Goal: Information Seeking & Learning: Learn about a topic

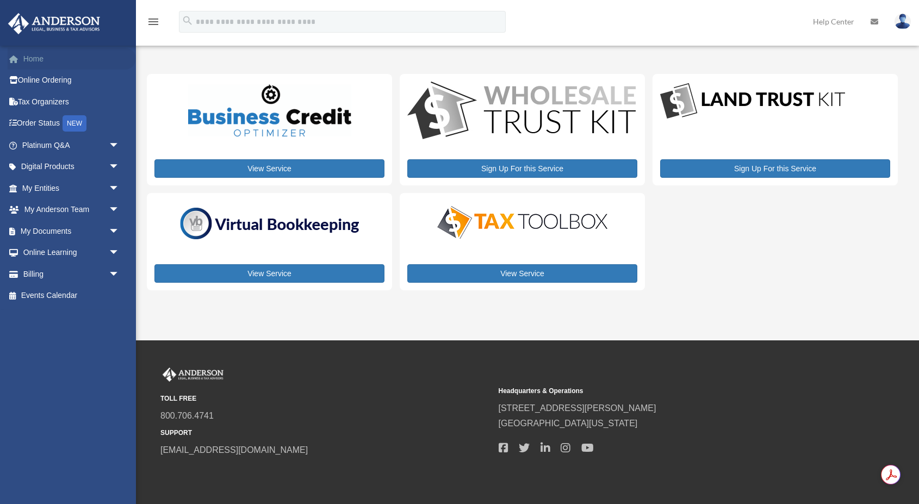
click at [27, 55] on link "Home" at bounding box center [72, 59] width 128 height 22
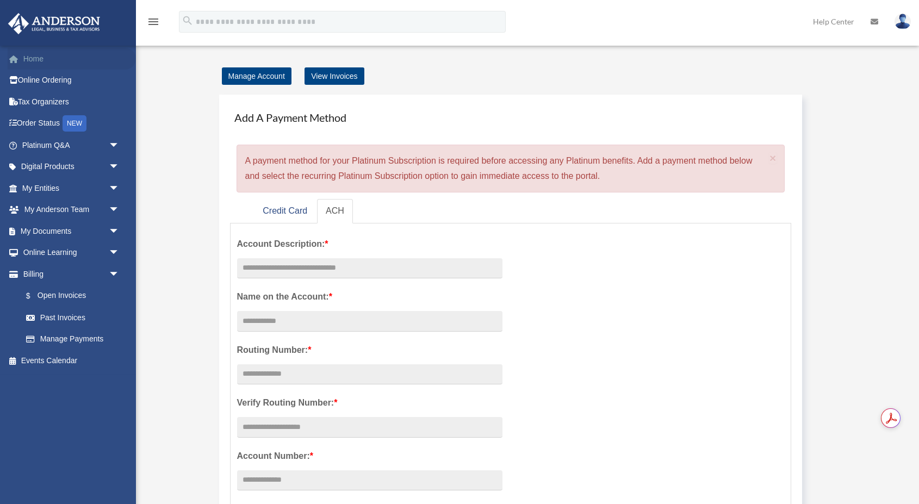
click at [39, 61] on link "Home" at bounding box center [72, 59] width 128 height 22
click at [34, 61] on link "Home" at bounding box center [72, 59] width 128 height 22
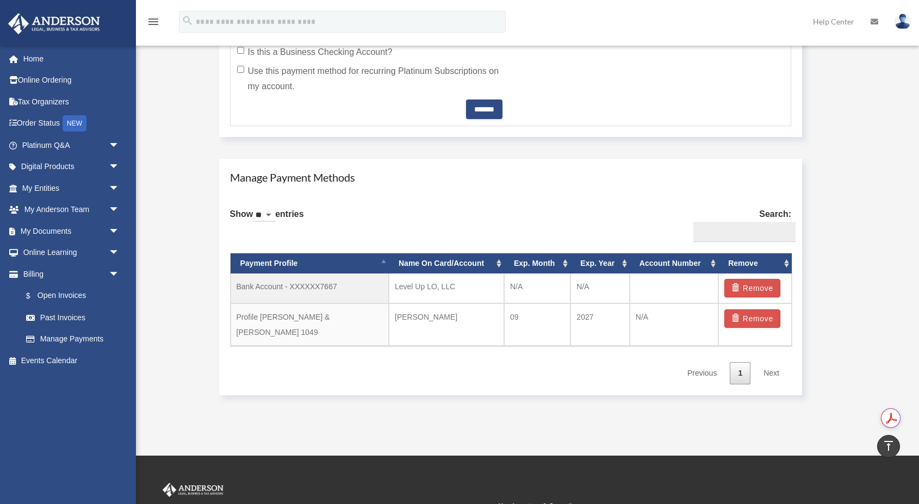
scroll to position [512, 0]
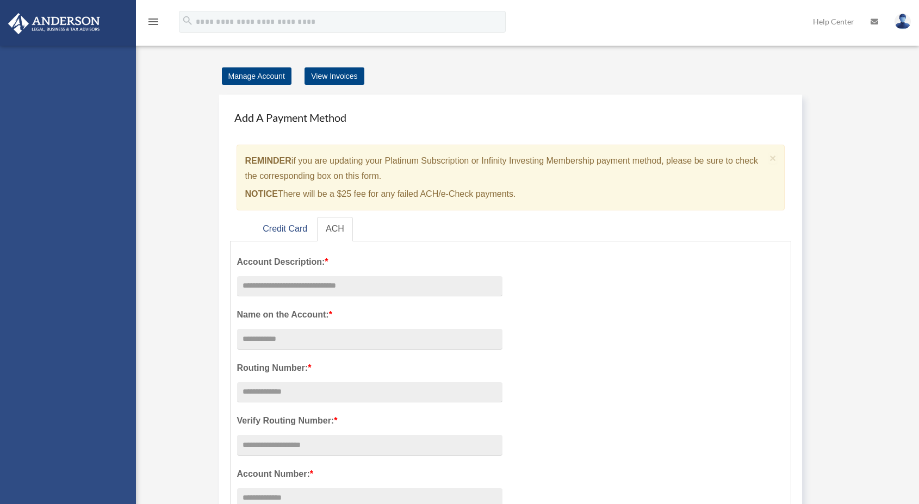
scroll to position [527, 0]
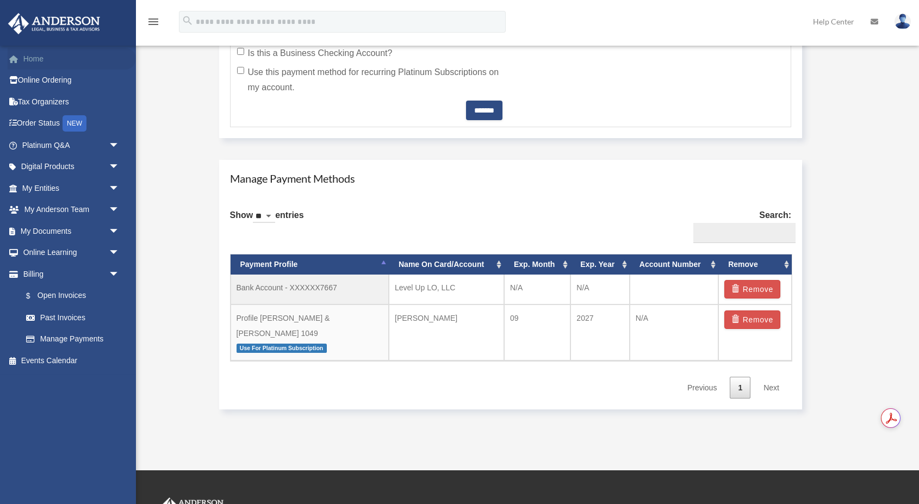
click at [33, 64] on link "Home" at bounding box center [72, 59] width 128 height 22
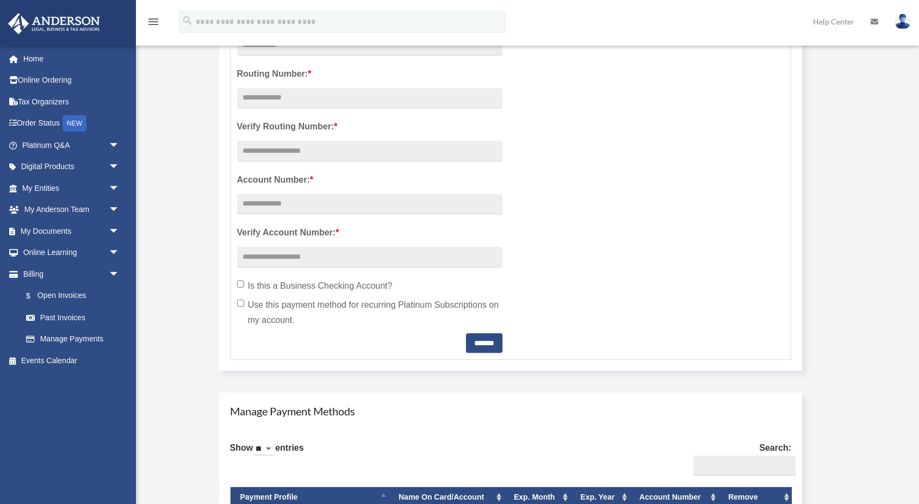
scroll to position [271, 0]
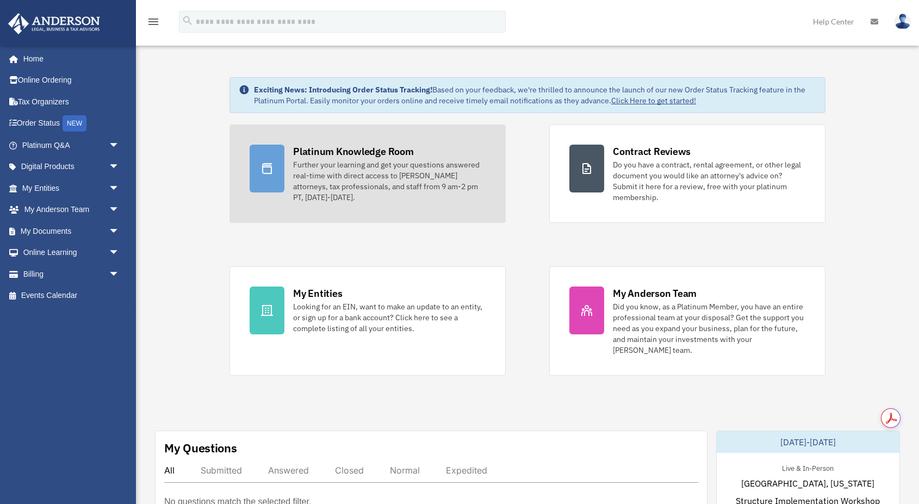
click at [336, 149] on div "Platinum Knowledge Room" at bounding box center [353, 152] width 121 height 14
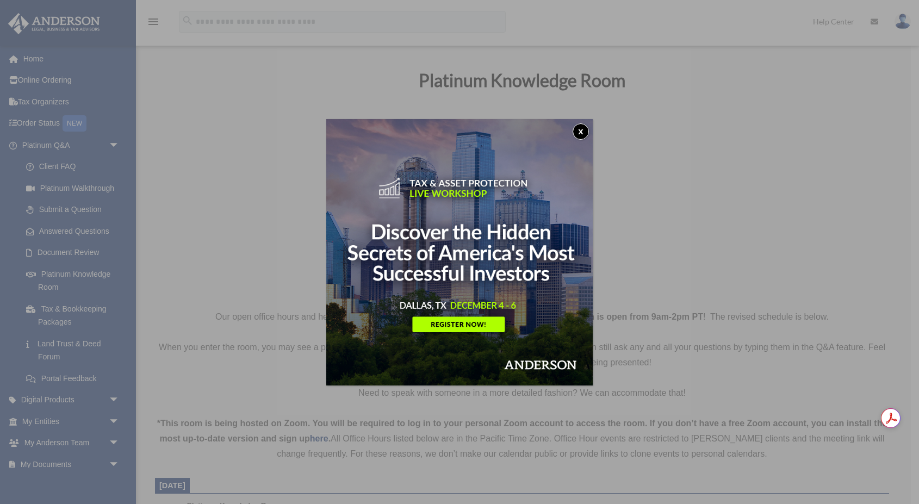
click at [580, 128] on button "x" at bounding box center [581, 132] width 16 height 16
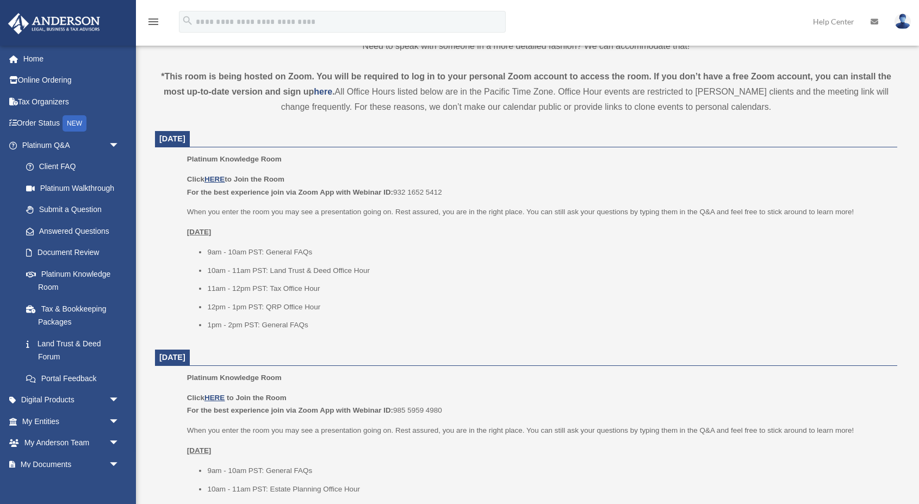
scroll to position [354, 0]
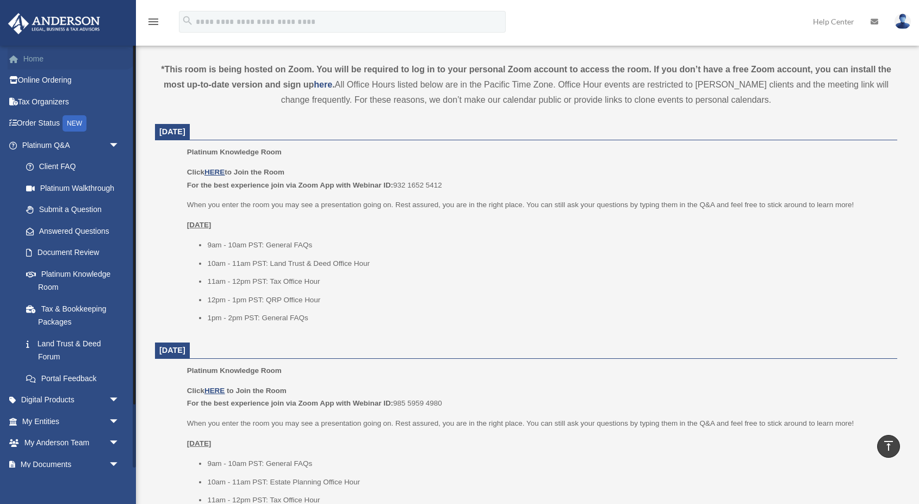
click at [20, 61] on span at bounding box center [19, 59] width 8 height 8
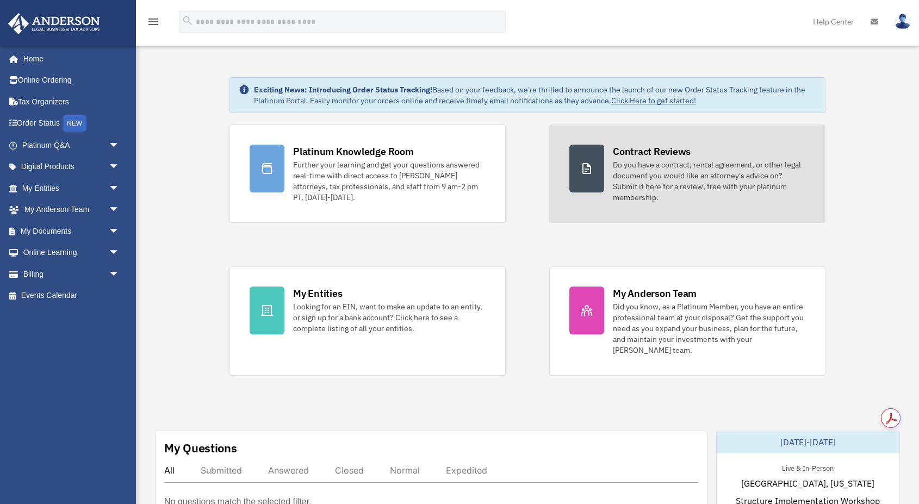
click at [597, 161] on div at bounding box center [587, 169] width 35 height 48
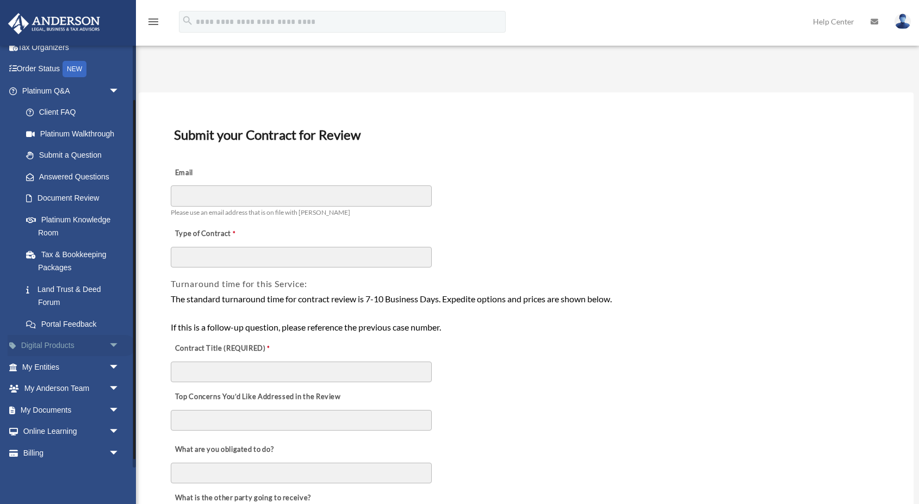
scroll to position [65, 0]
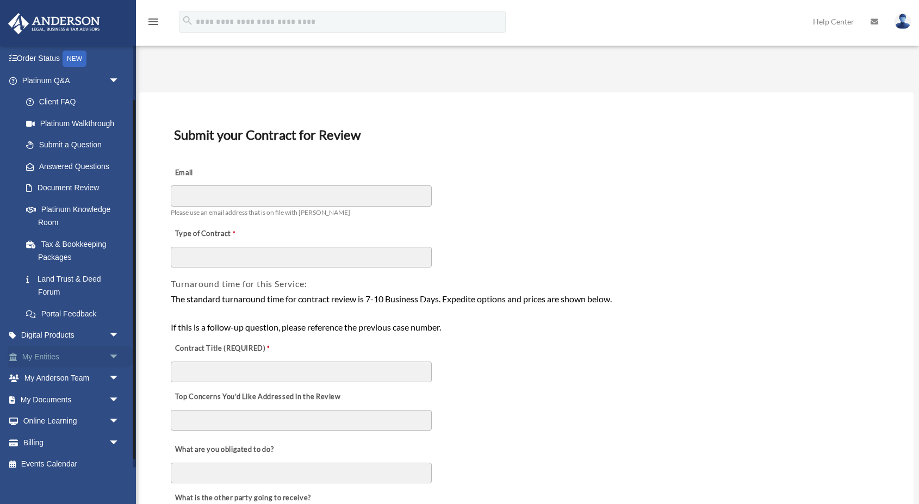
click at [37, 356] on link "My Entities arrow_drop_down" at bounding box center [72, 357] width 128 height 22
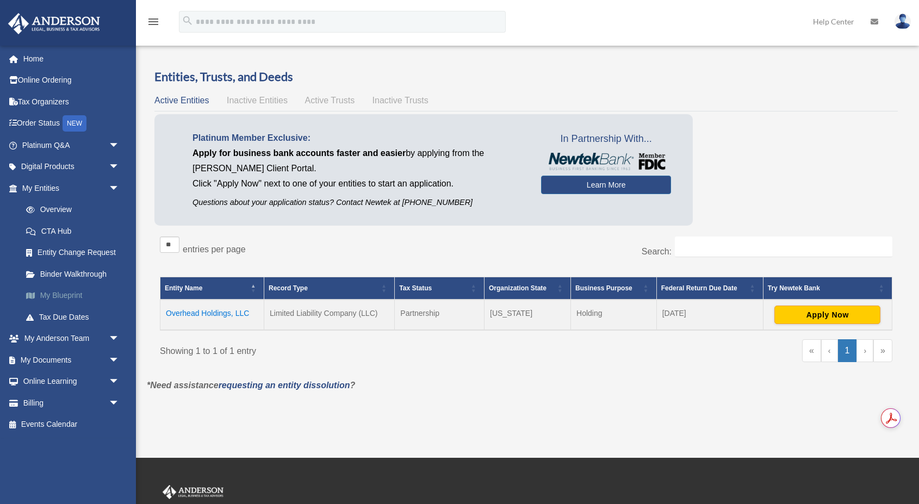
click at [53, 297] on link "My Blueprint" at bounding box center [75, 296] width 121 height 22
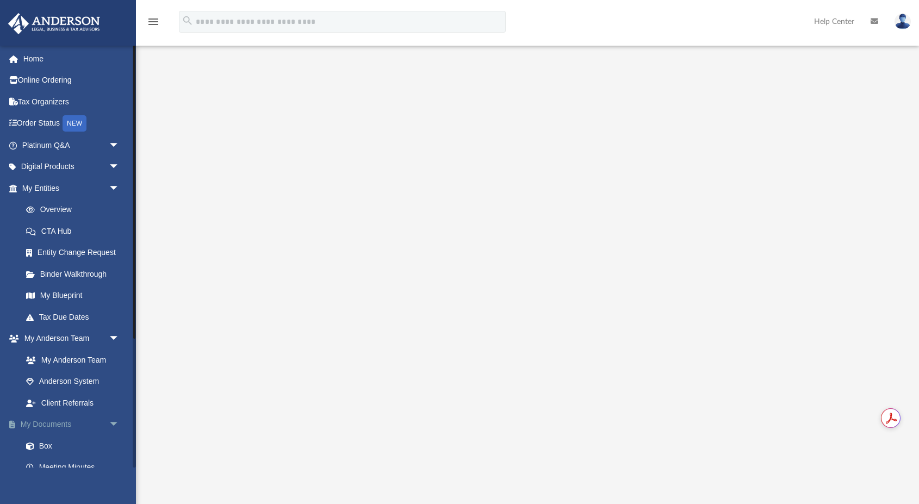
click at [70, 424] on link "My Documents arrow_drop_down" at bounding box center [72, 425] width 128 height 22
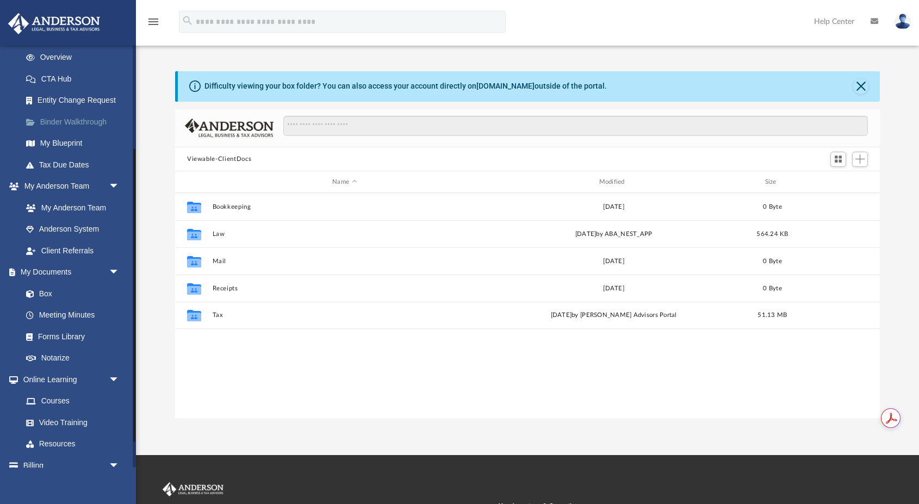
scroll to position [153, 0]
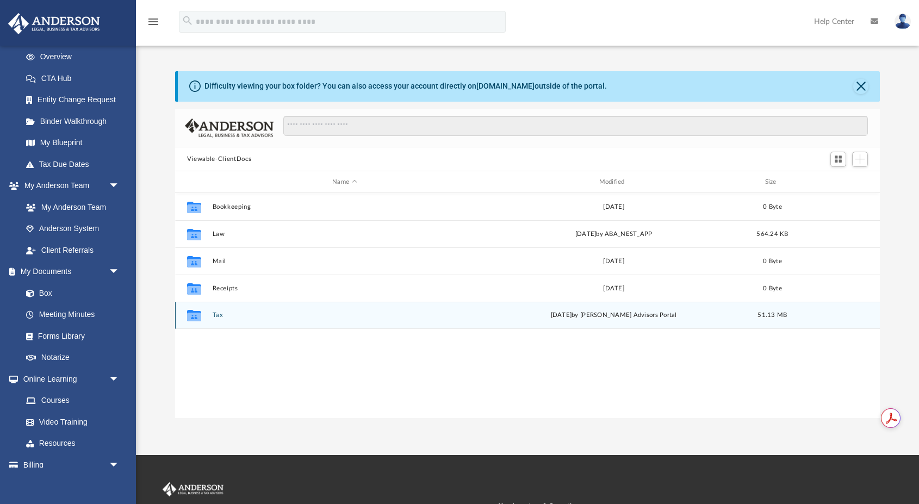
click at [213, 316] on button "Tax" at bounding box center [345, 315] width 264 height 7
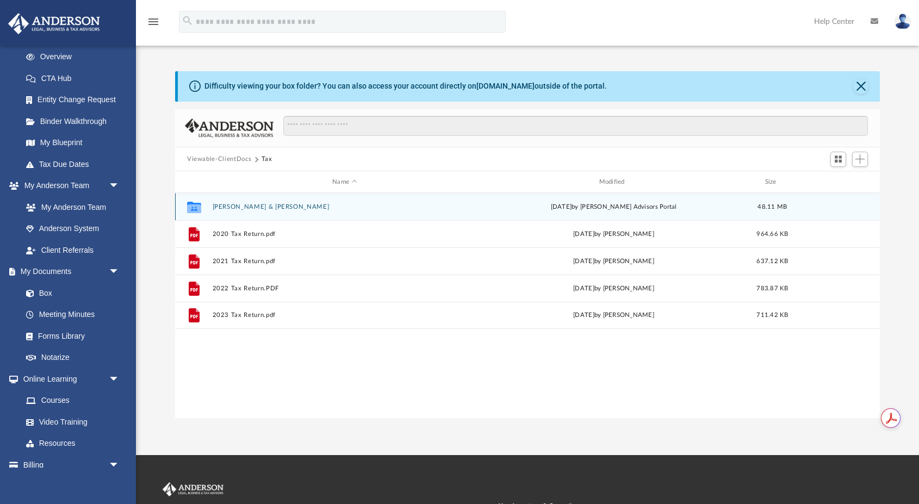
click at [223, 208] on button "Chiampas, Chris & Victoria" at bounding box center [345, 206] width 264 height 7
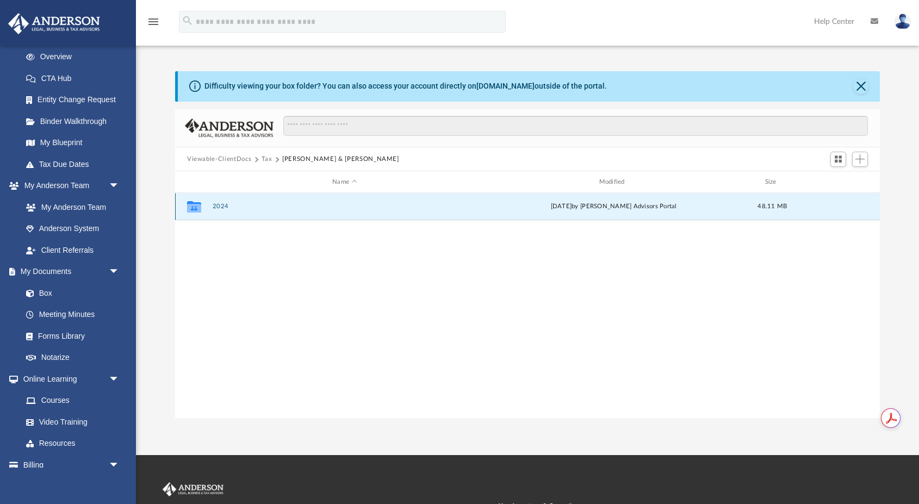
click at [230, 205] on button "2024" at bounding box center [345, 206] width 264 height 7
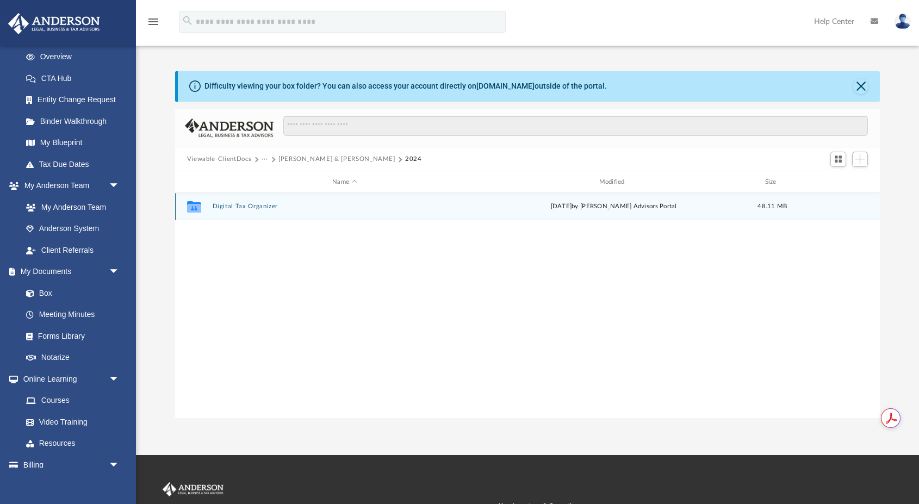
click at [221, 208] on button "Digital Tax Organizer" at bounding box center [345, 206] width 264 height 7
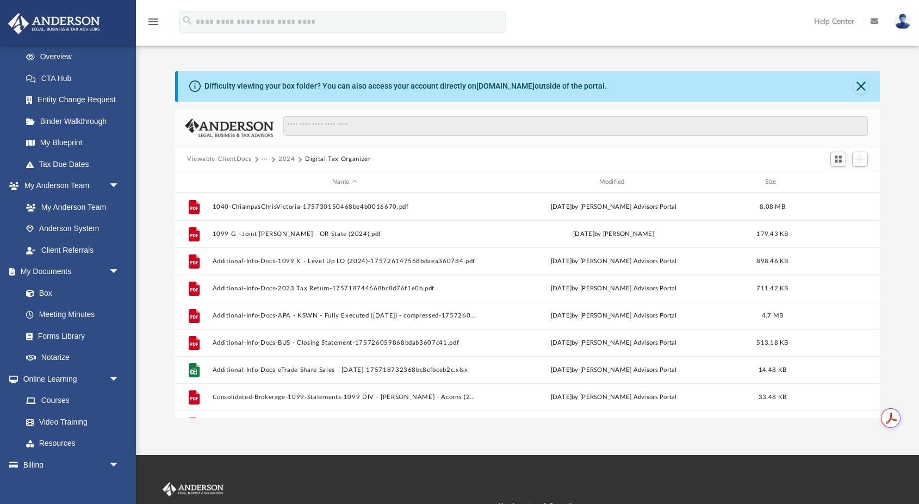
click at [195, 159] on button "Viewable-ClientDocs" at bounding box center [219, 160] width 64 height 10
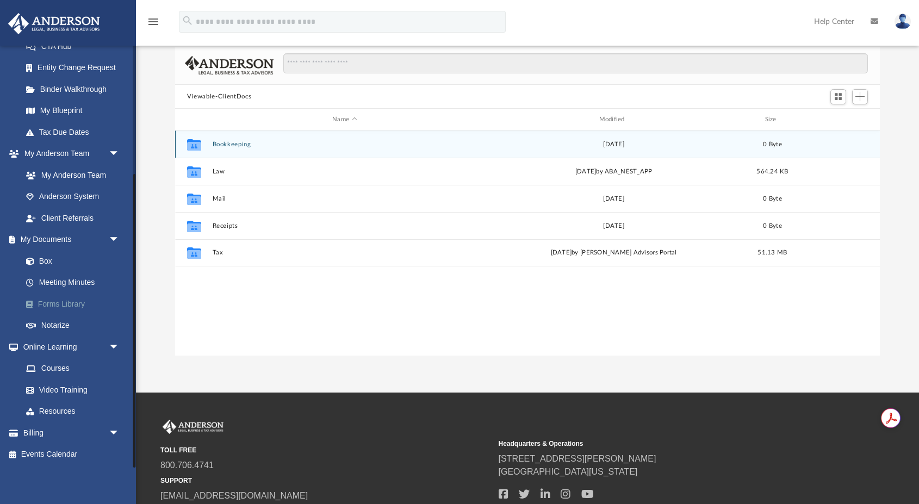
scroll to position [94, 0]
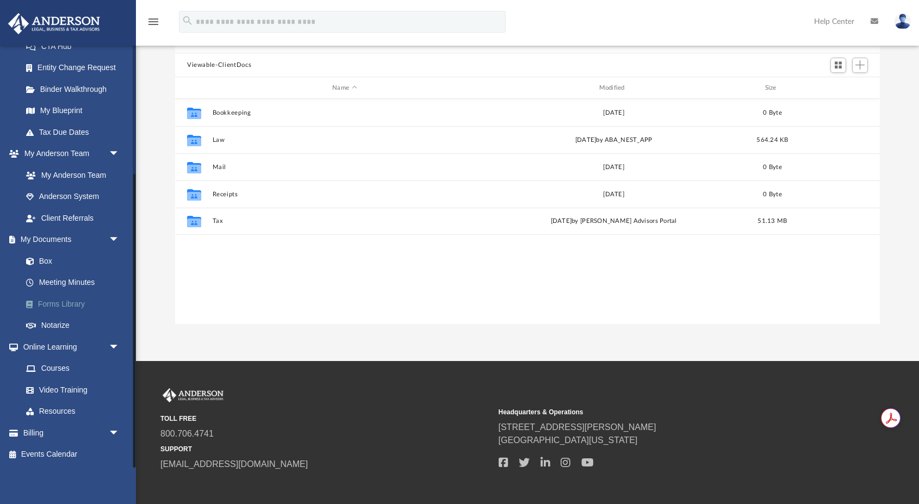
click at [54, 301] on link "Forms Library" at bounding box center [75, 304] width 121 height 22
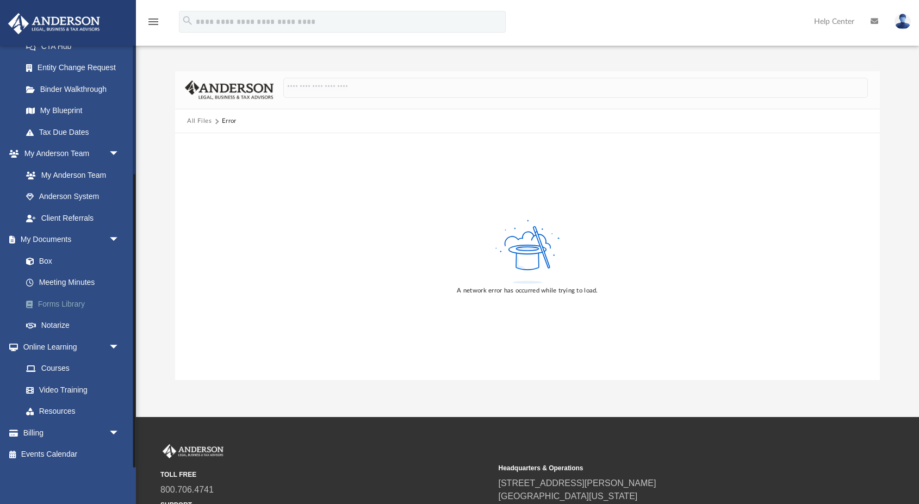
click at [55, 313] on link "Forms Library" at bounding box center [75, 304] width 121 height 22
click at [55, 308] on link "Forms Library" at bounding box center [75, 304] width 121 height 22
click at [52, 308] on link "Forms Library" at bounding box center [75, 304] width 121 height 22
click at [51, 236] on link "My Documents arrow_drop_down" at bounding box center [72, 240] width 128 height 22
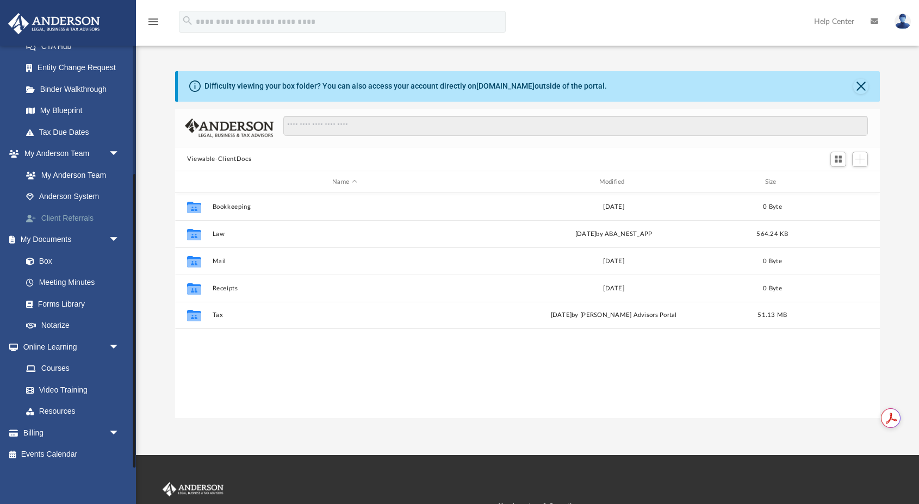
scroll to position [248, 705]
click at [52, 305] on link "Forms Library" at bounding box center [75, 304] width 121 height 22
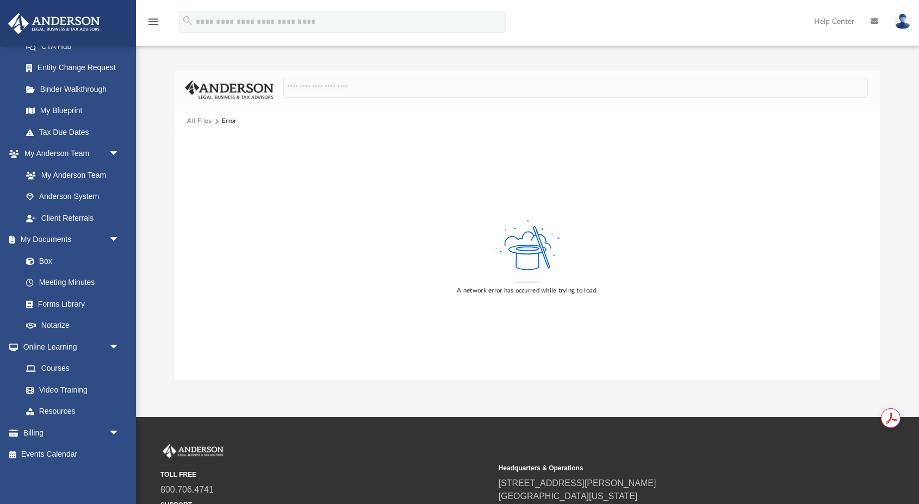
click at [199, 122] on button "All Files" at bounding box center [199, 121] width 25 height 10
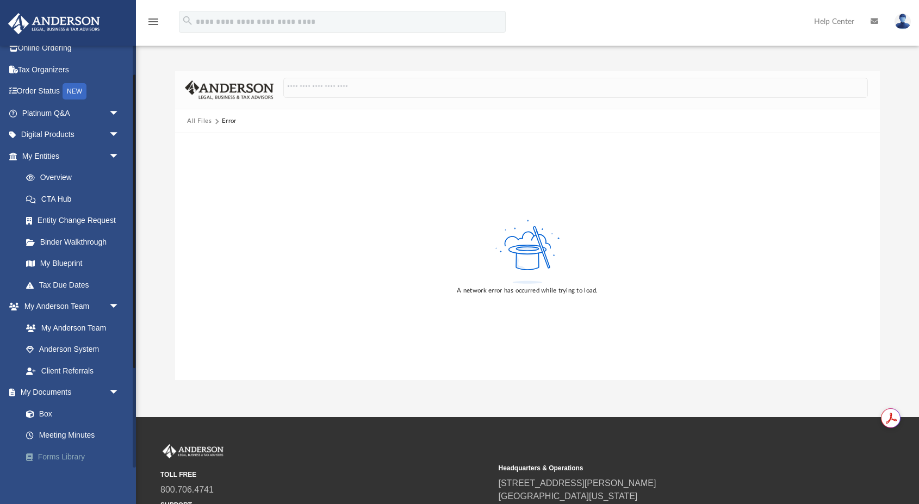
scroll to position [28, 0]
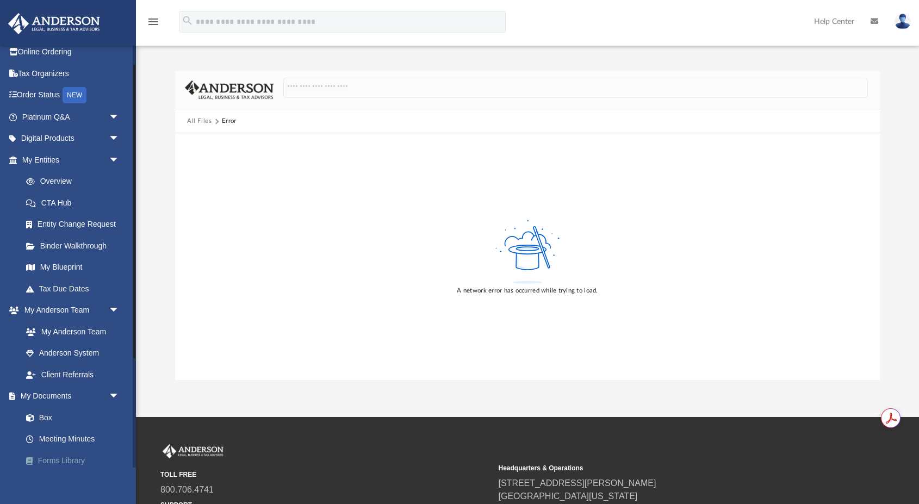
click at [46, 456] on link "Forms Library" at bounding box center [75, 461] width 121 height 22
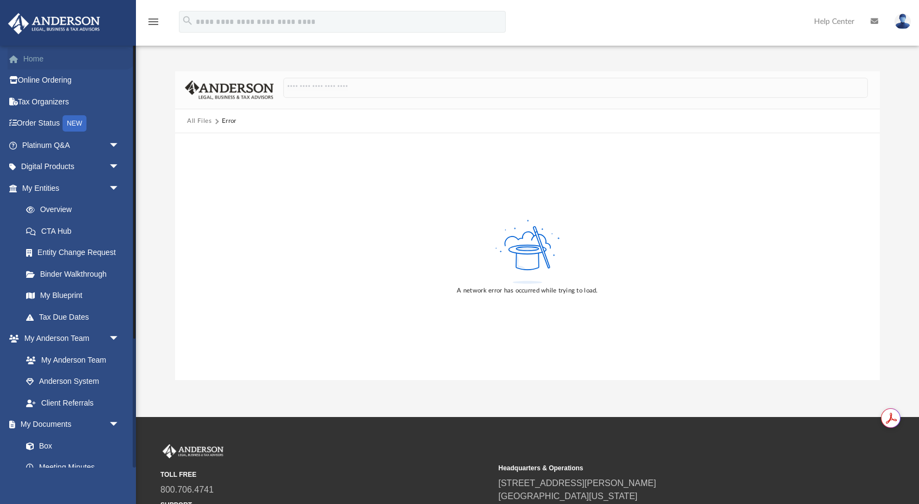
click at [42, 58] on link "Home" at bounding box center [72, 59] width 128 height 22
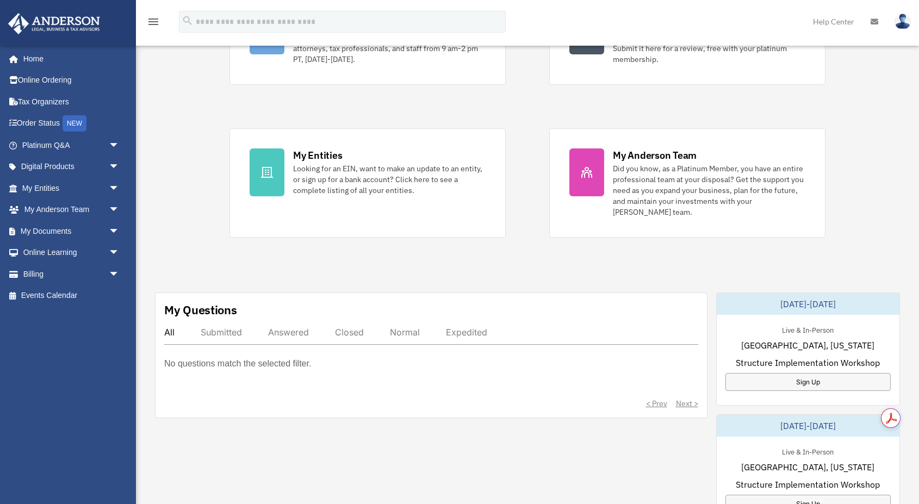
scroll to position [203, 0]
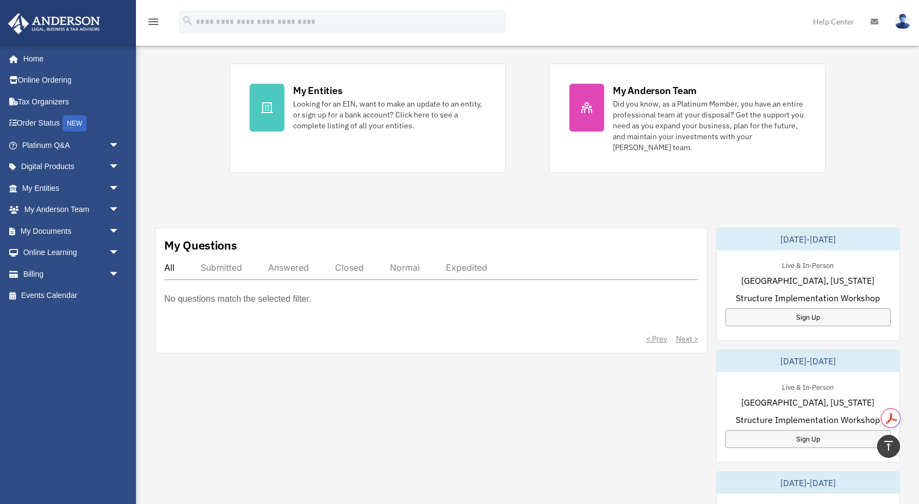
click at [869, 212] on div "Exciting News: Introducing Order Status Tracking! Based on your feedback, we're…" at bounding box center [528, 358] width 800 height 1022
click at [905, 229] on div "Exciting News: Introducing Order Status Tracking! Based on your feedback, we're…" at bounding box center [528, 358] width 800 height 1022
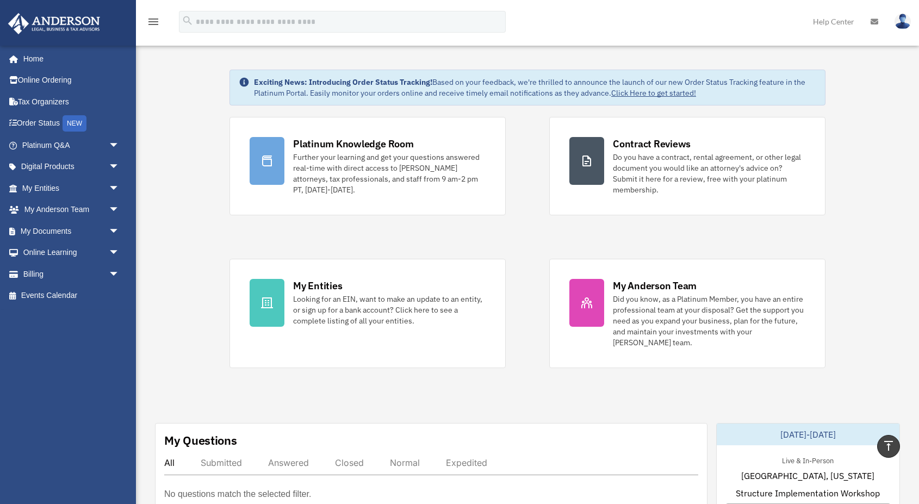
scroll to position [0, 0]
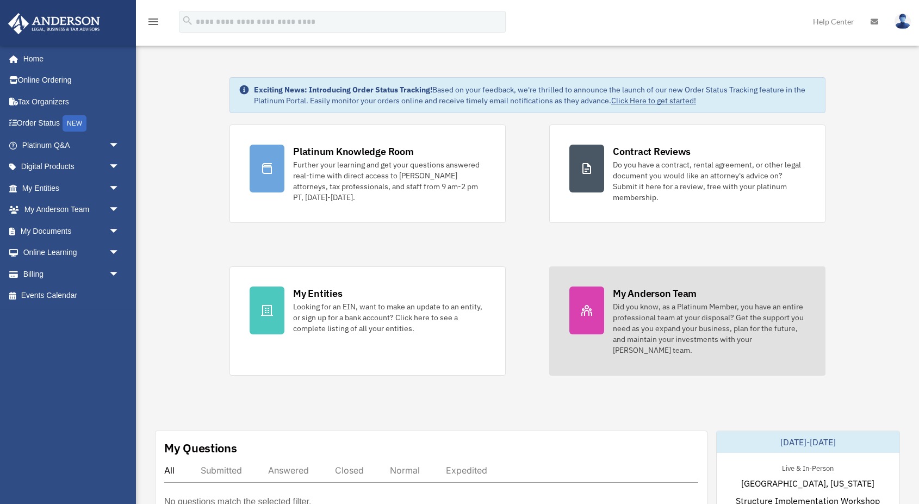
click at [669, 299] on div "My Anderson Team" at bounding box center [655, 294] width 84 height 14
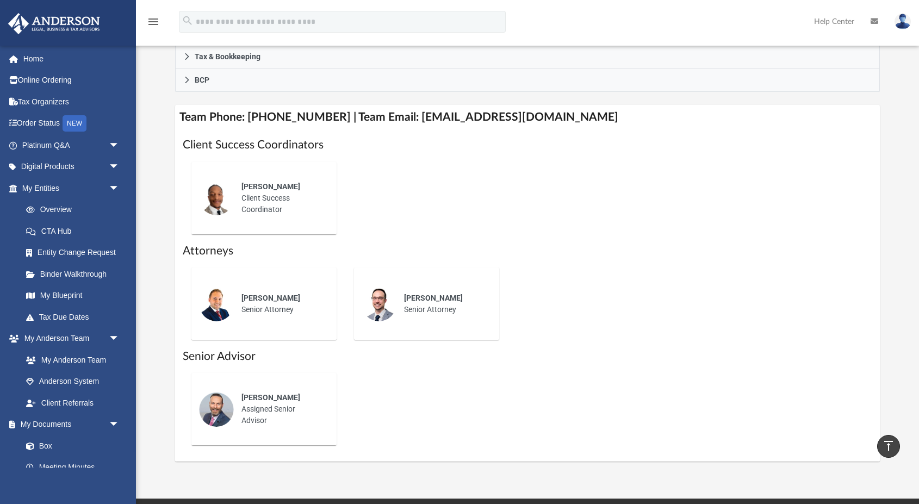
scroll to position [305, 0]
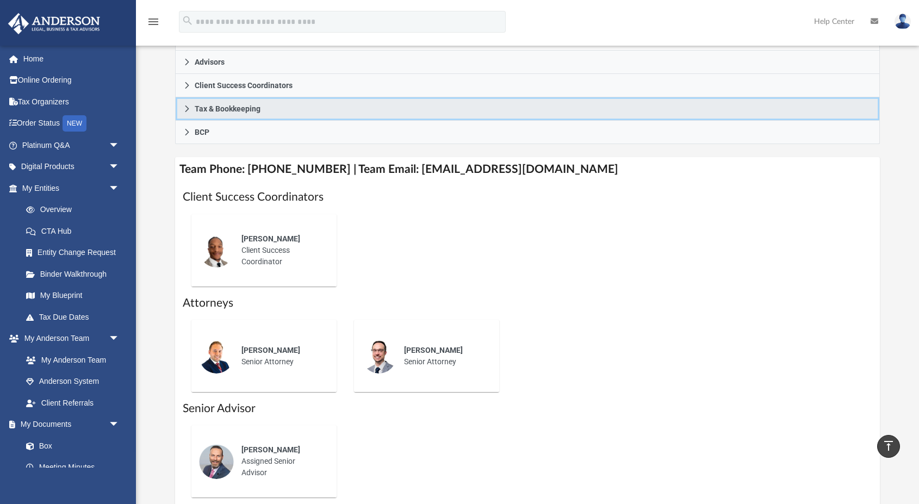
click at [188, 110] on icon at bounding box center [187, 109] width 8 height 8
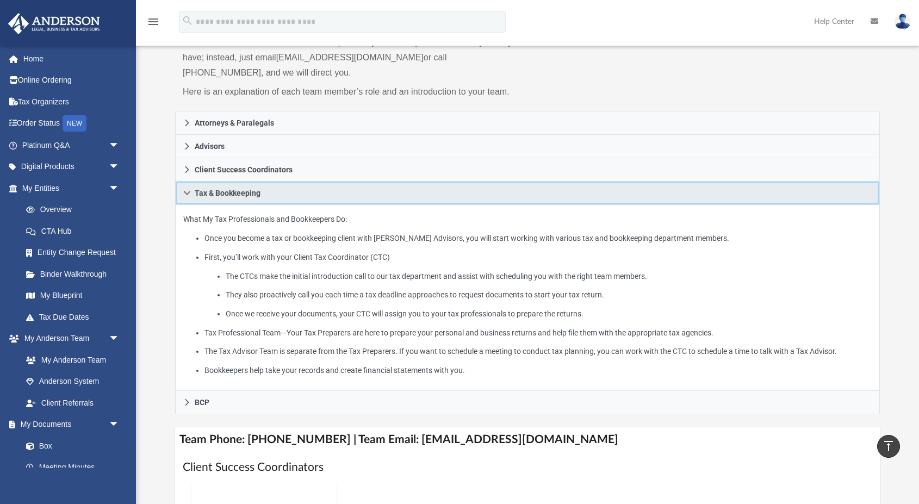
scroll to position [108, 0]
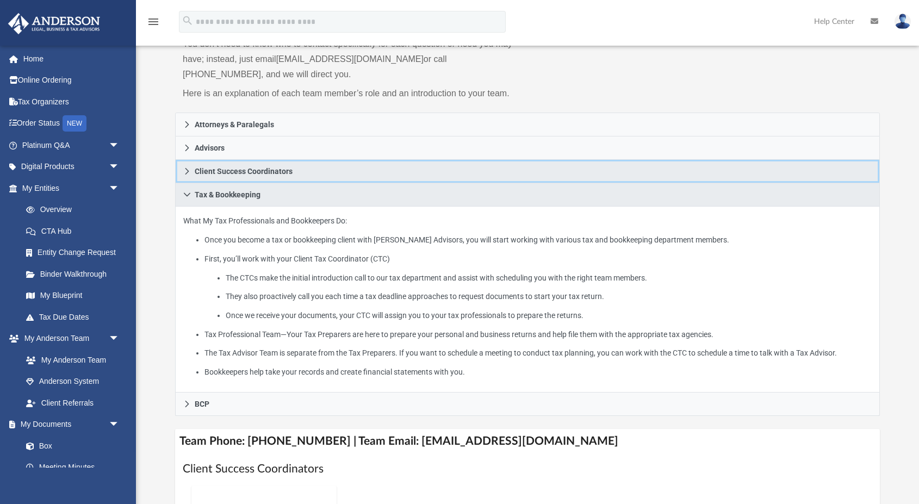
click at [187, 169] on icon at bounding box center [187, 172] width 8 height 8
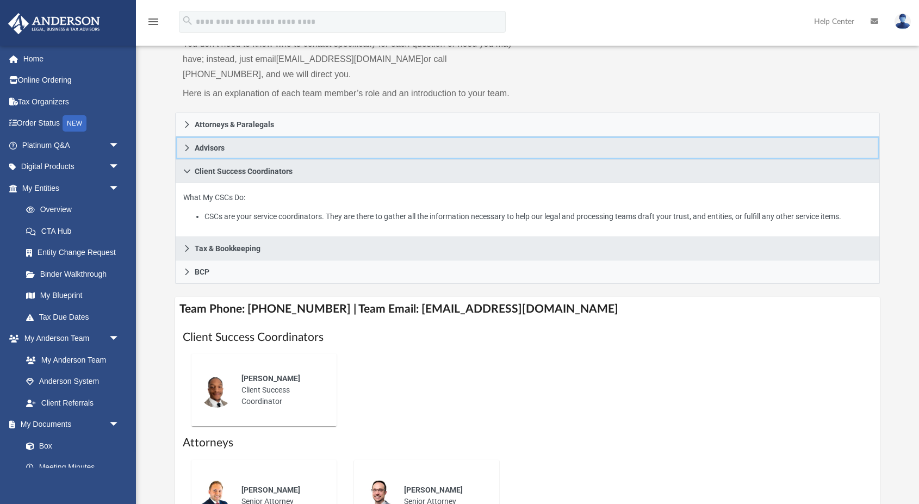
click at [184, 145] on icon at bounding box center [187, 148] width 8 height 8
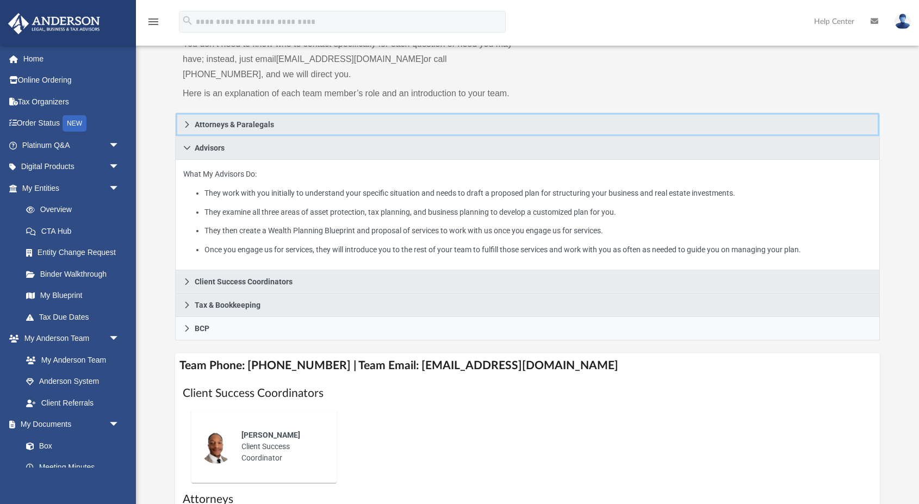
click at [186, 121] on icon at bounding box center [187, 125] width 8 height 8
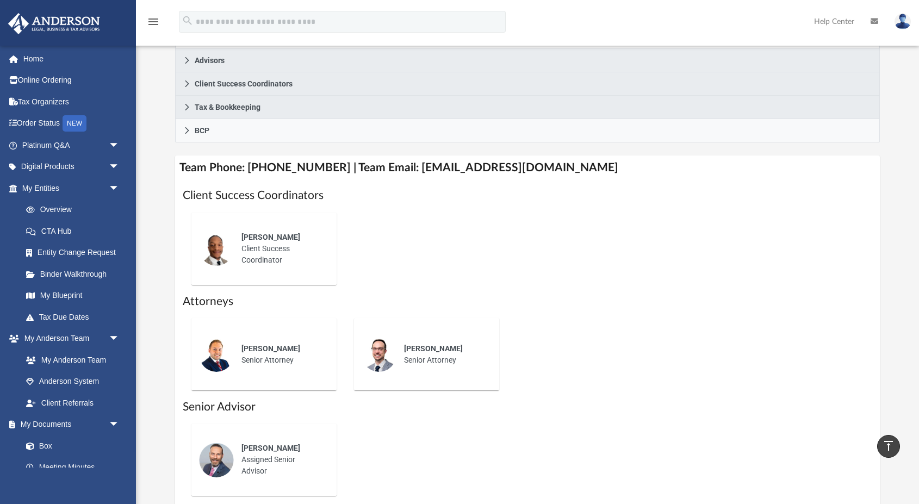
scroll to position [287, 0]
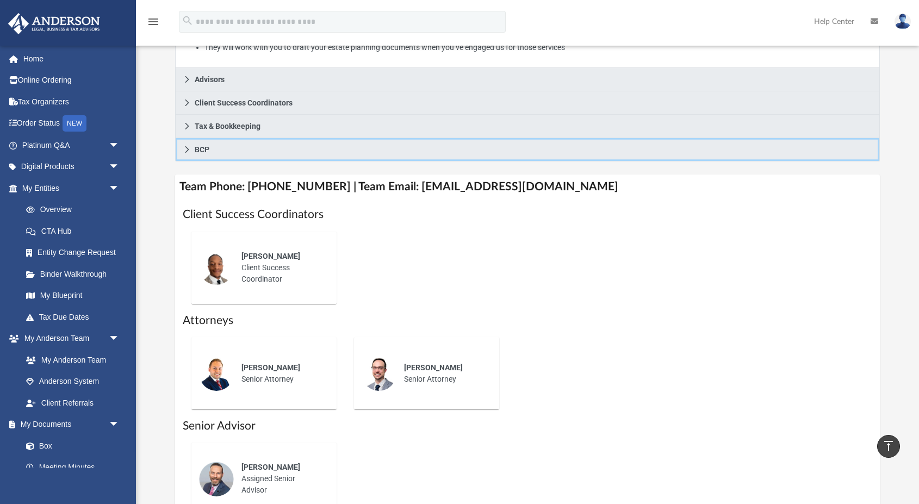
click at [186, 151] on icon at bounding box center [188, 149] width 4 height 7
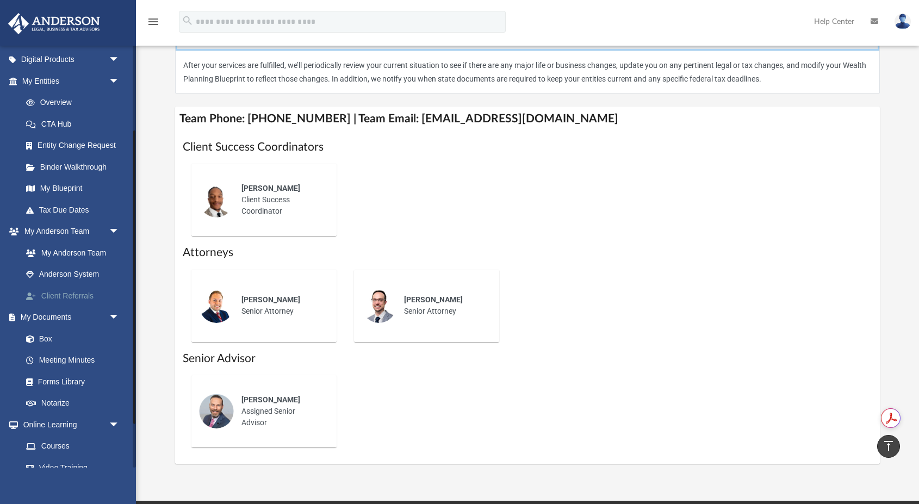
scroll to position [132, 0]
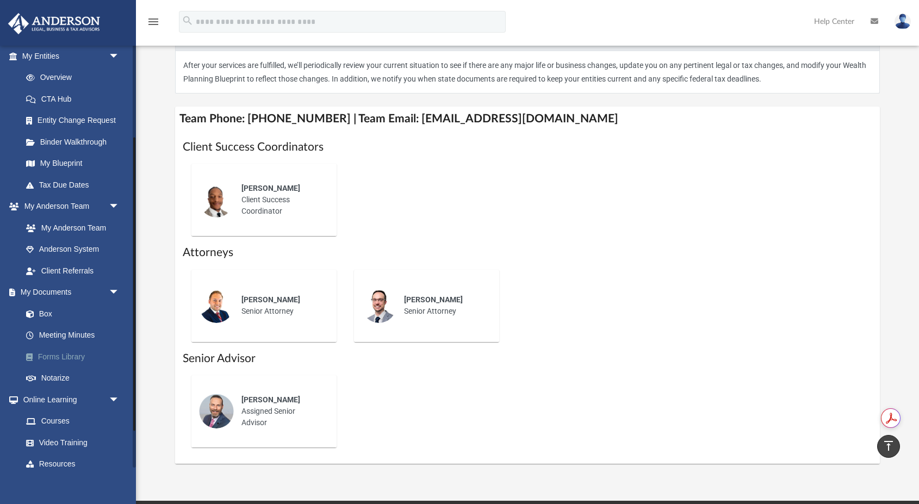
click at [63, 357] on link "Forms Library" at bounding box center [75, 357] width 121 height 22
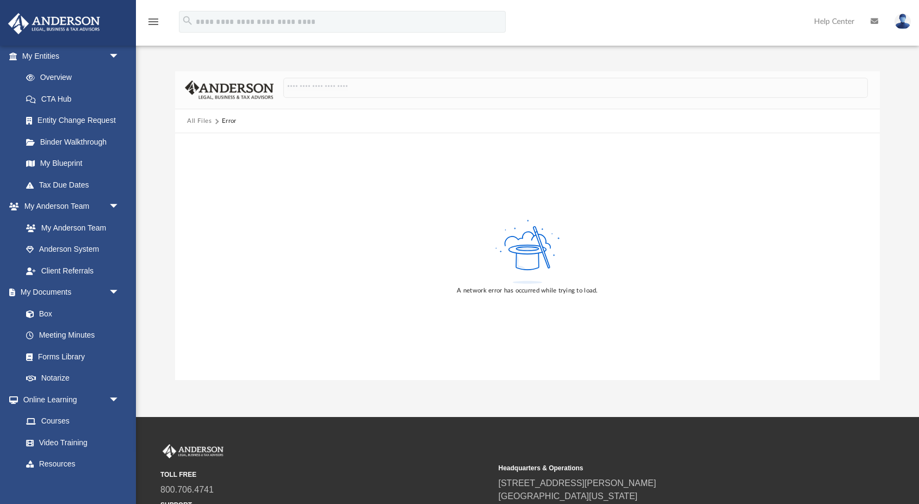
click at [193, 122] on button "All Files" at bounding box center [199, 121] width 25 height 10
click at [57, 379] on link "Notarize" at bounding box center [75, 379] width 121 height 22
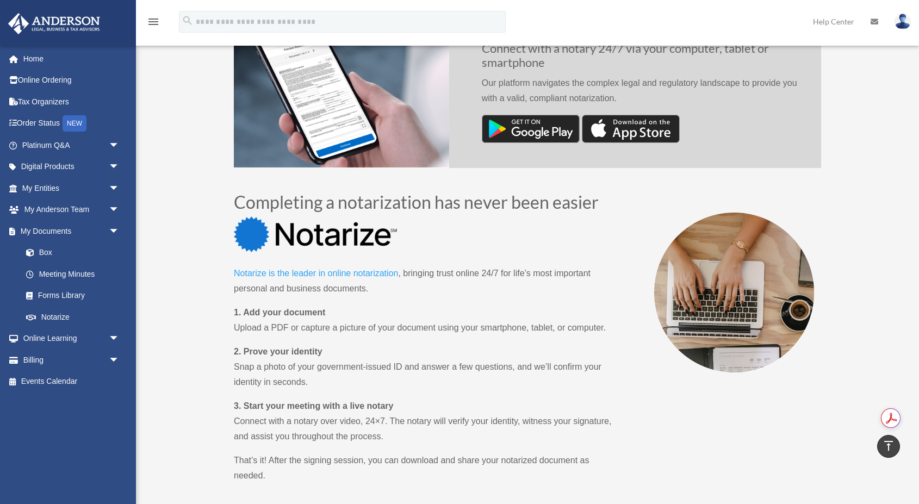
scroll to position [352, 0]
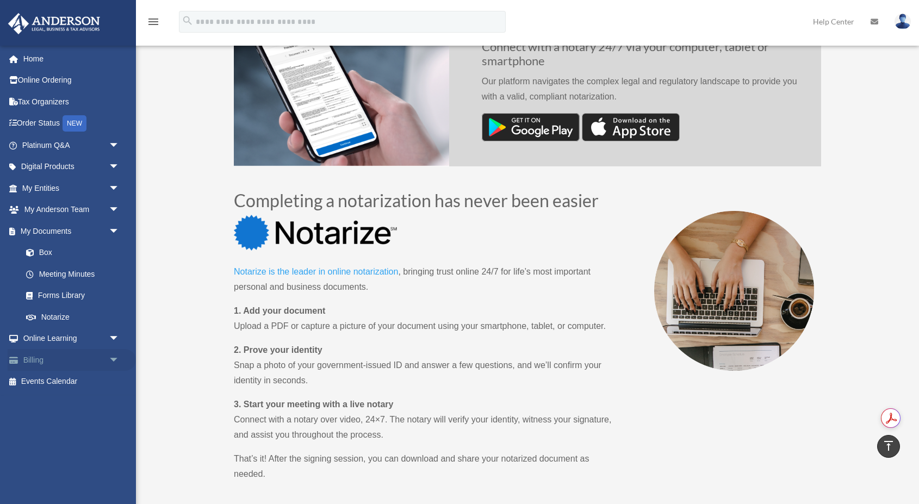
click at [60, 364] on link "Billing arrow_drop_down" at bounding box center [72, 360] width 128 height 22
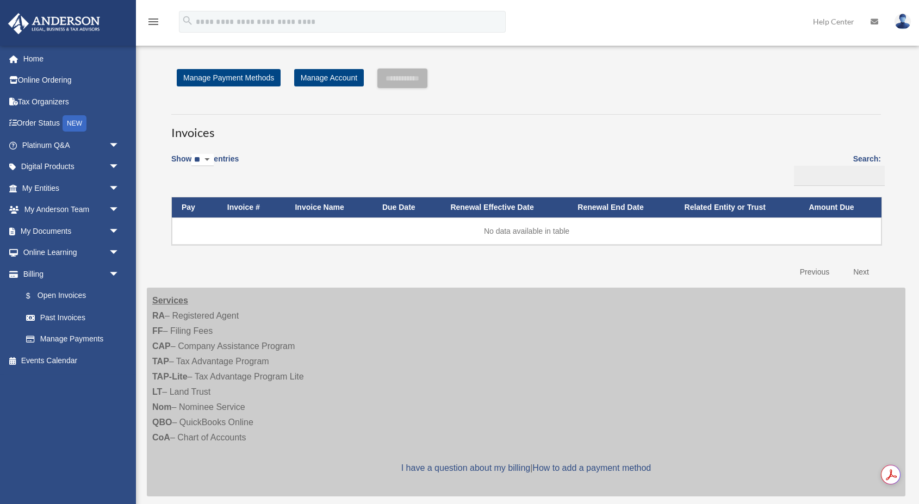
click at [140, 292] on div "**********" at bounding box center [526, 290] width 775 height 470
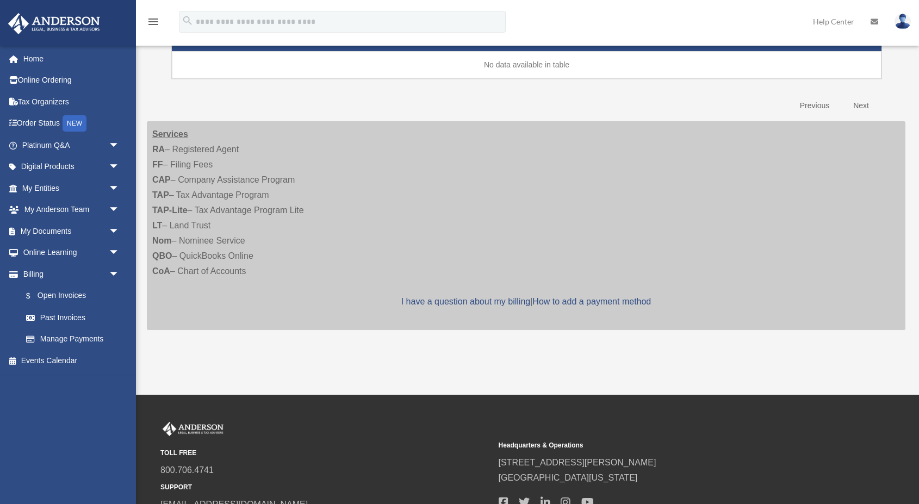
scroll to position [261, 0]
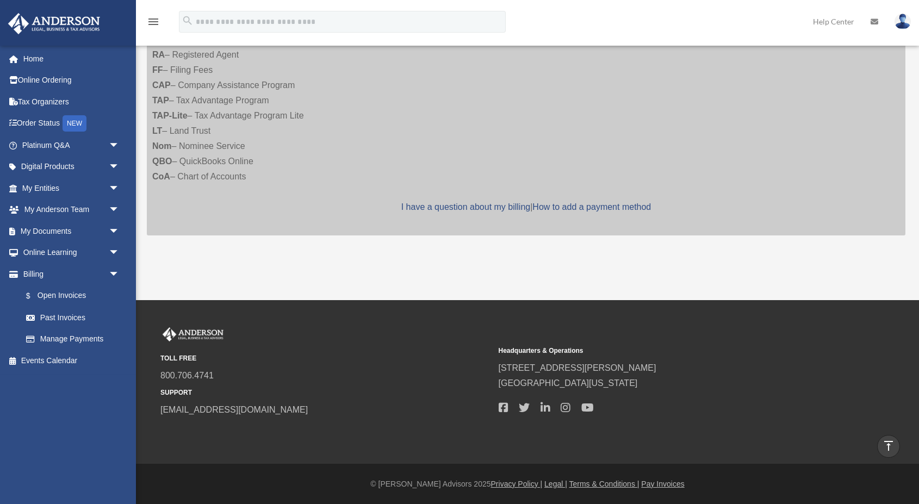
click at [143, 206] on div "**********" at bounding box center [526, 29] width 775 height 470
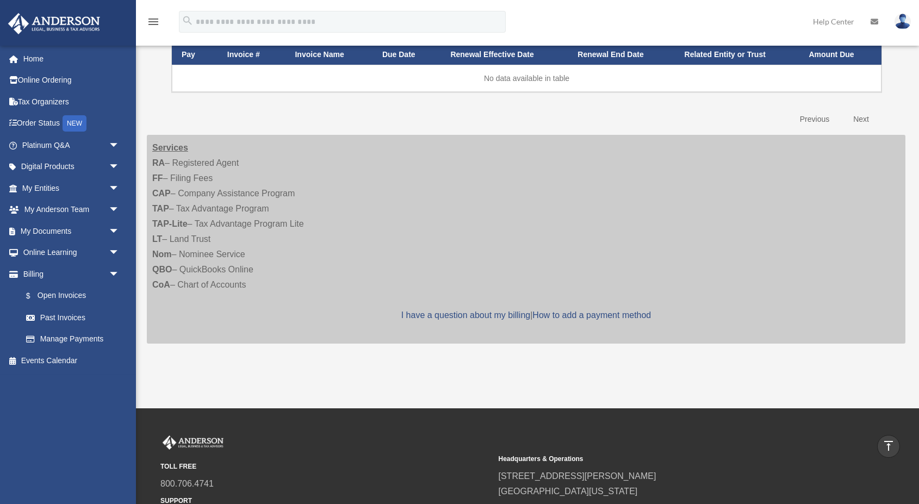
scroll to position [0, 0]
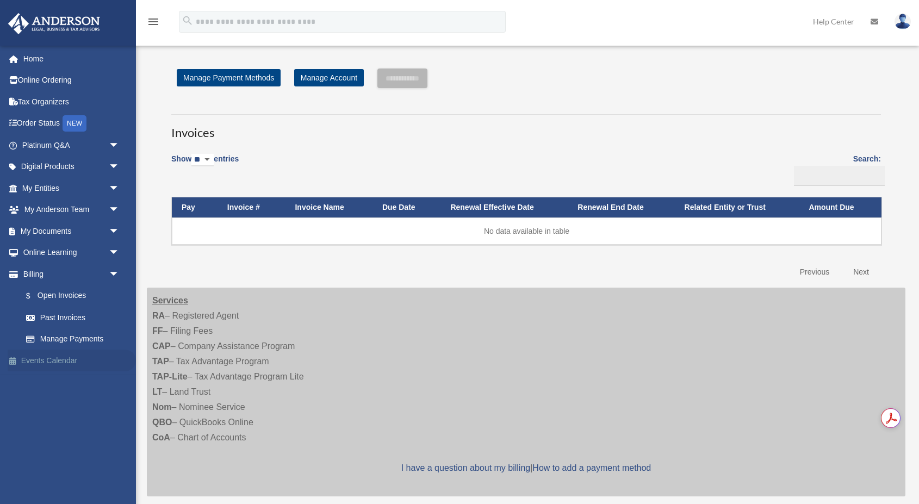
click at [68, 361] on link "Events Calendar" at bounding box center [72, 361] width 128 height 22
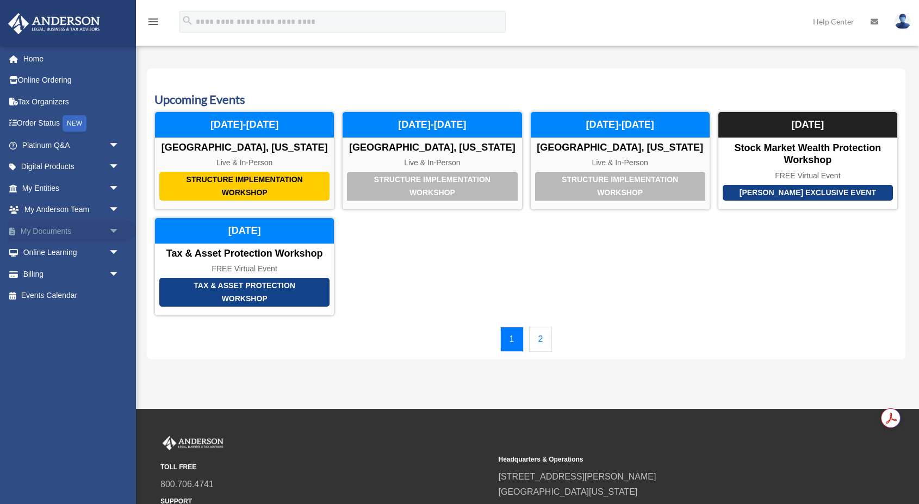
click at [31, 238] on link "My Documents arrow_drop_down" at bounding box center [72, 231] width 128 height 22
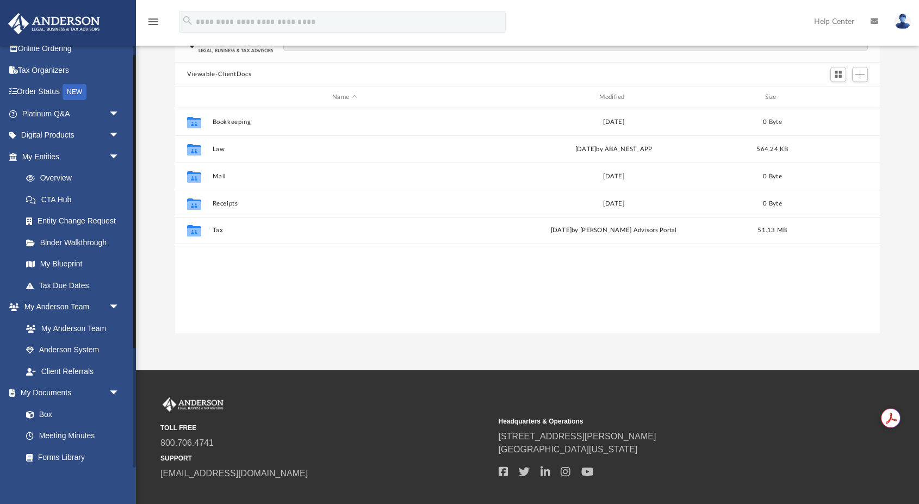
scroll to position [1, 0]
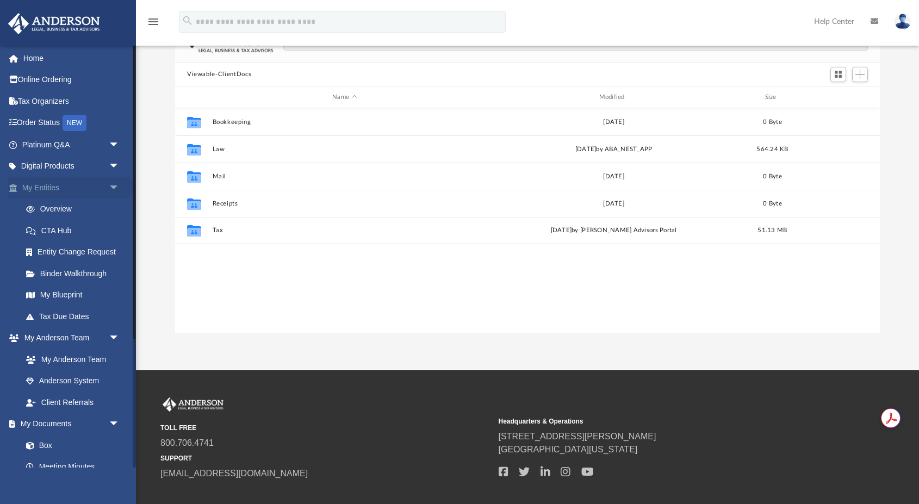
click at [112, 186] on span "arrow_drop_down" at bounding box center [120, 188] width 22 height 22
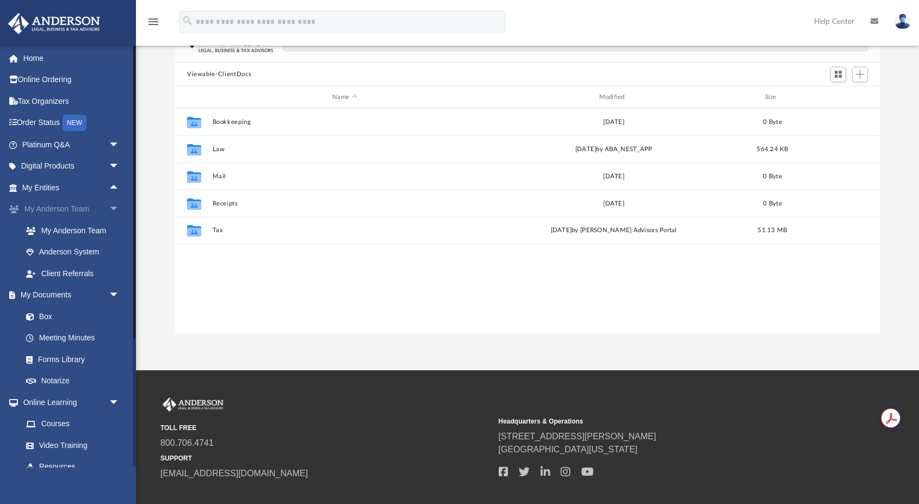
click at [113, 206] on span "arrow_drop_down" at bounding box center [120, 210] width 22 height 22
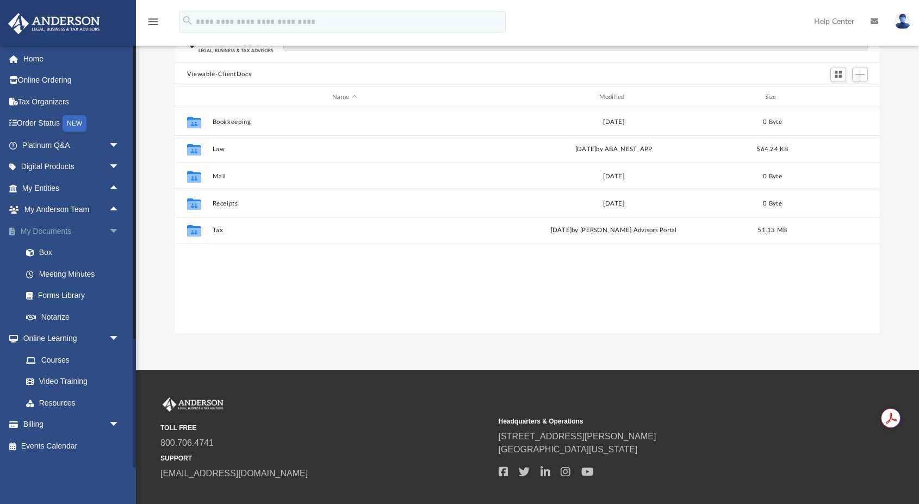
click at [112, 229] on span "arrow_drop_down" at bounding box center [120, 231] width 22 height 22
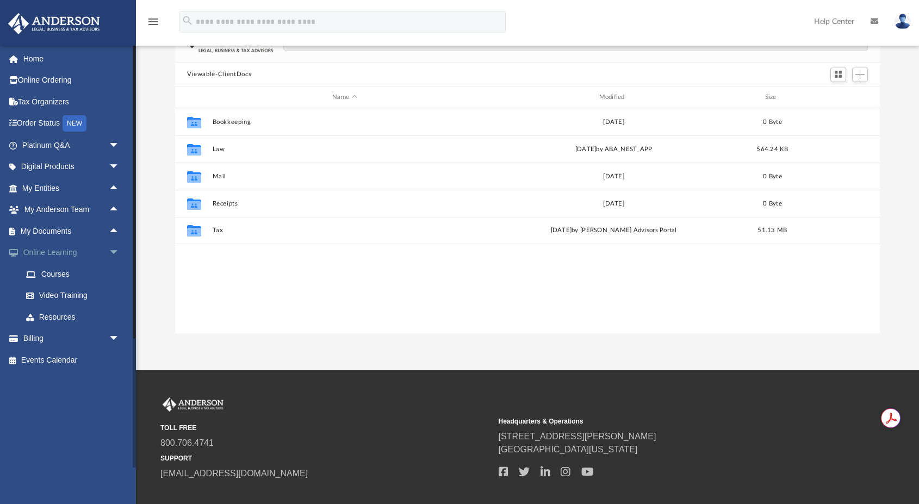
click at [112, 259] on span "arrow_drop_down" at bounding box center [120, 253] width 22 height 22
click at [112, 273] on span "arrow_drop_down" at bounding box center [120, 274] width 22 height 22
